Goal: Information Seeking & Learning: Learn about a topic

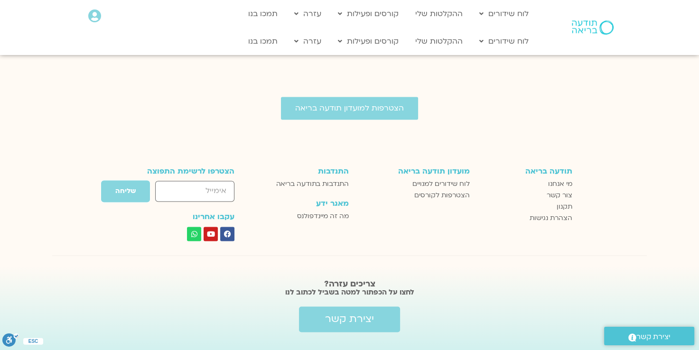
scroll to position [1424, 0]
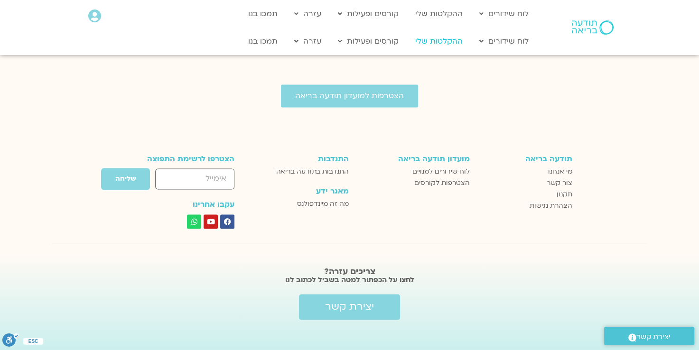
click at [445, 41] on link "ההקלטות שלי" at bounding box center [439, 41] width 57 height 18
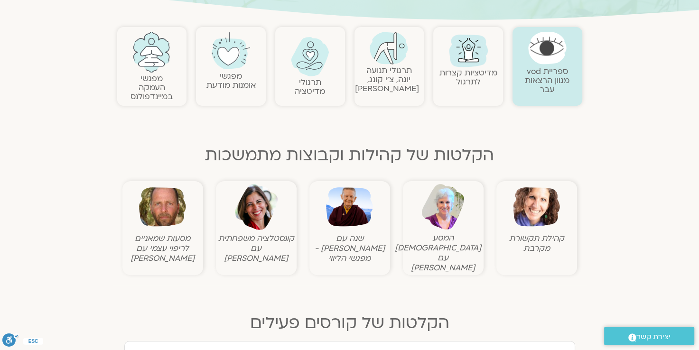
scroll to position [95, 0]
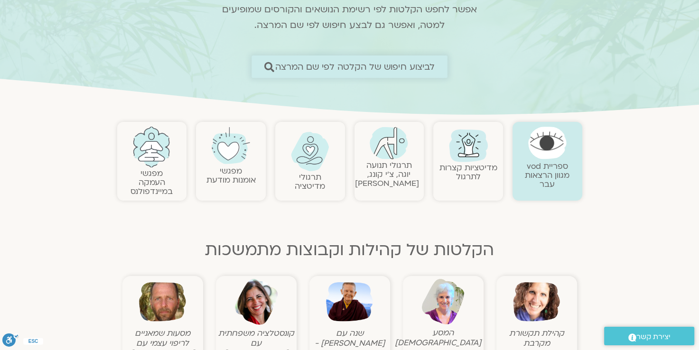
click at [350, 65] on span "לביצוע חיפוש של הקלטה לפי שם המרצה" at bounding box center [355, 67] width 160 height 10
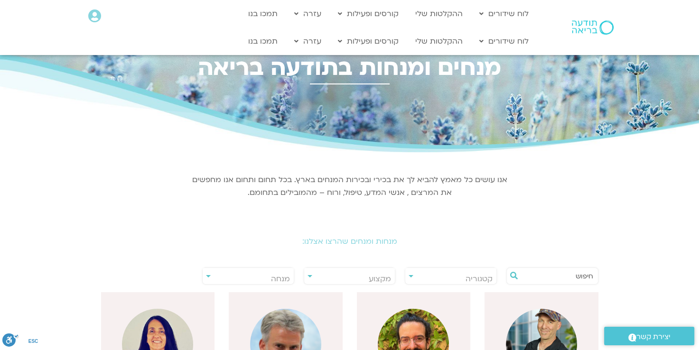
click at [546, 278] on input "text" at bounding box center [557, 276] width 72 height 16
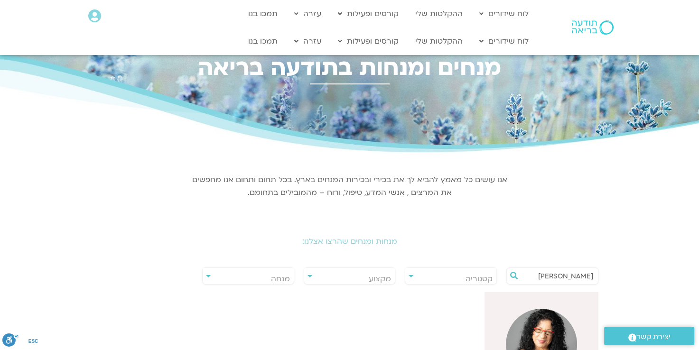
scroll to position [95, 0]
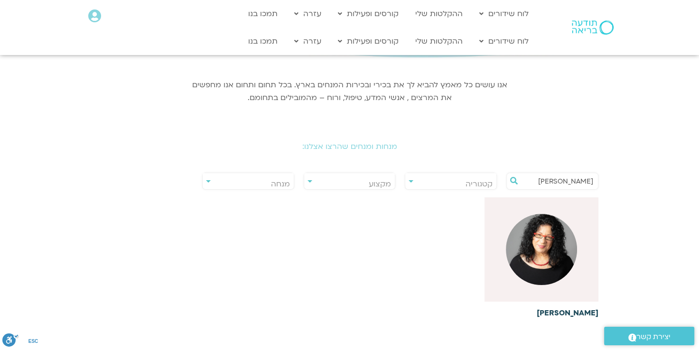
type input "ארנינה"
click at [547, 259] on img at bounding box center [541, 249] width 71 height 71
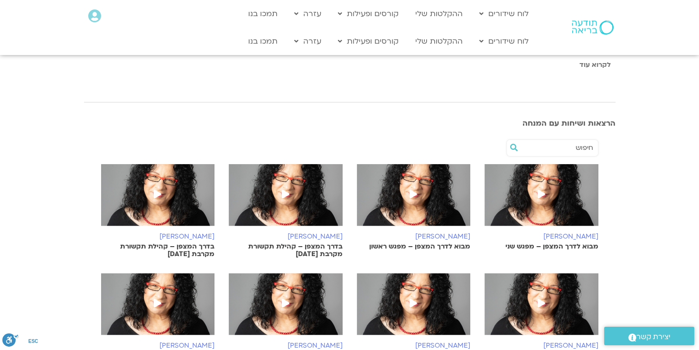
scroll to position [285, 0]
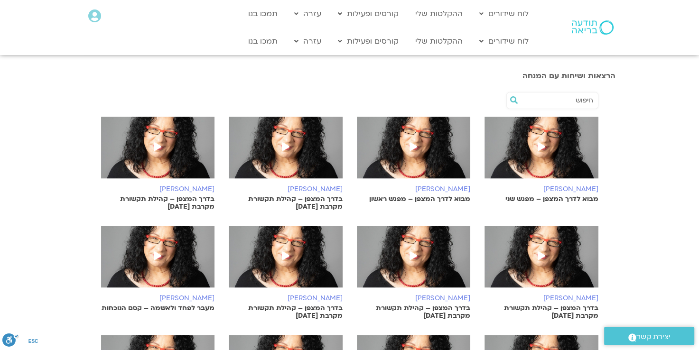
click at [548, 155] on span at bounding box center [541, 147] width 17 height 17
